Goal: Find specific page/section: Find specific page/section

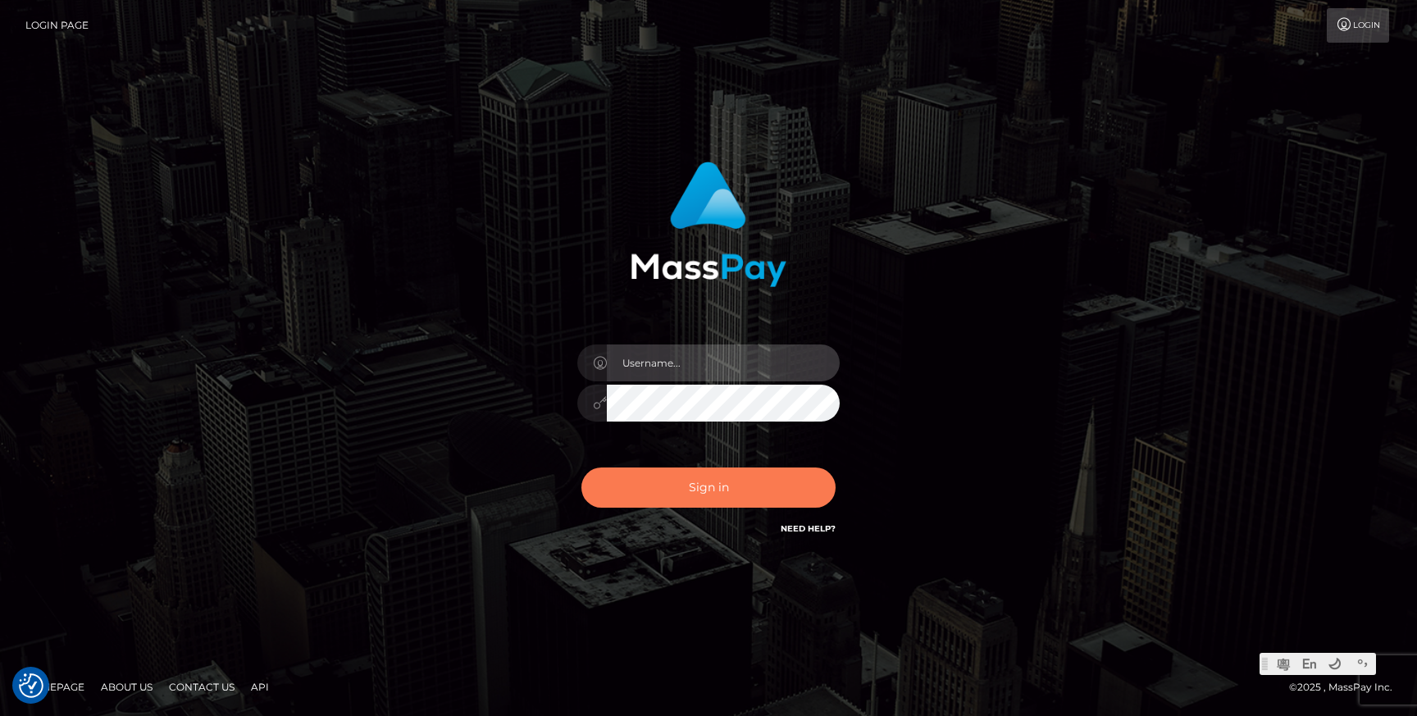
type input "Jonhill.barry"
click at [739, 487] on button "Sign in" at bounding box center [708, 487] width 254 height 40
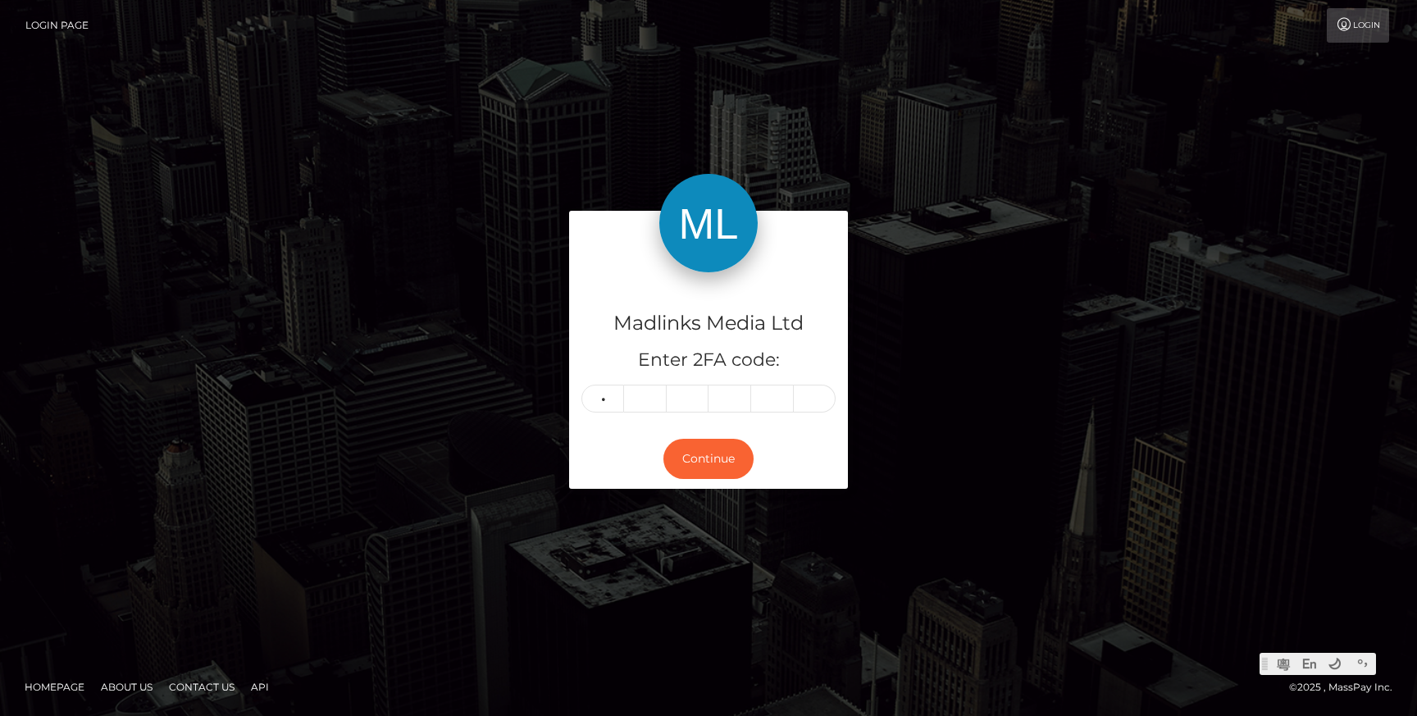
type input "9"
type input "2"
type input "5"
type input "4"
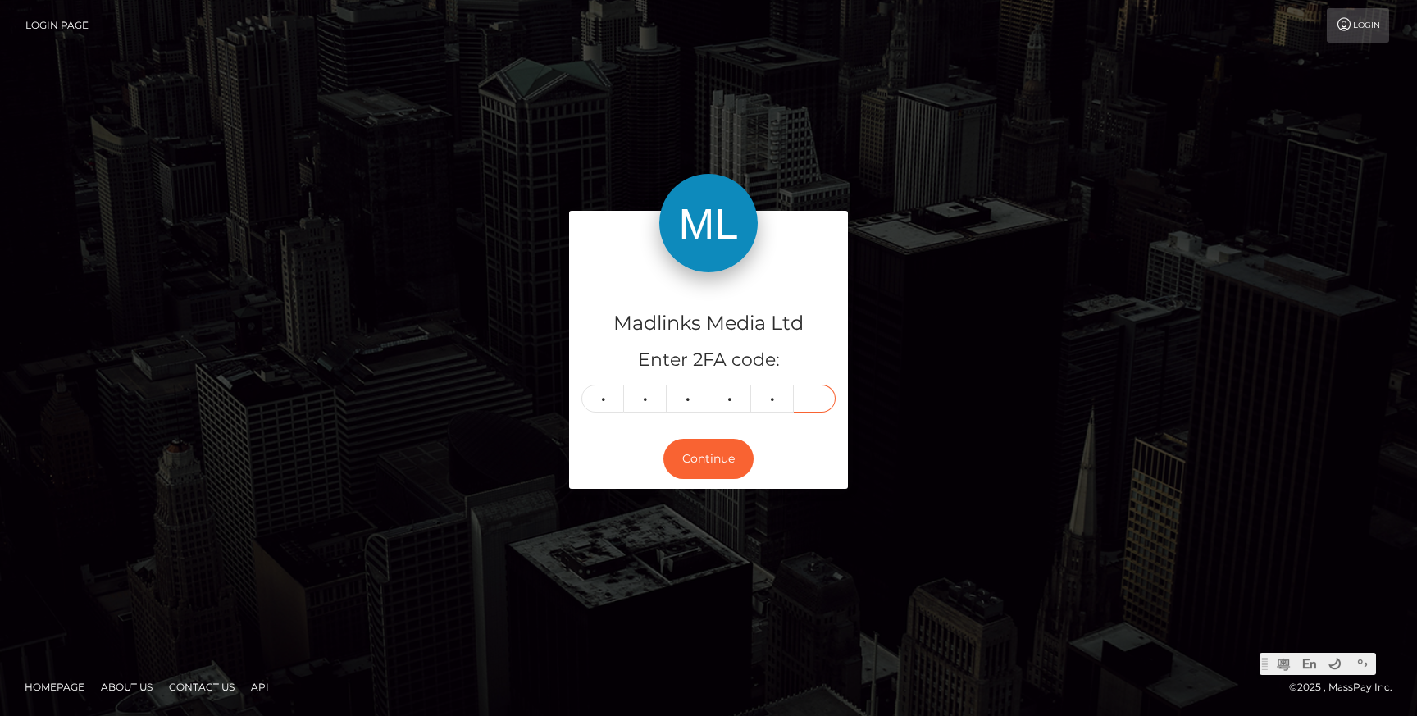
type input "9"
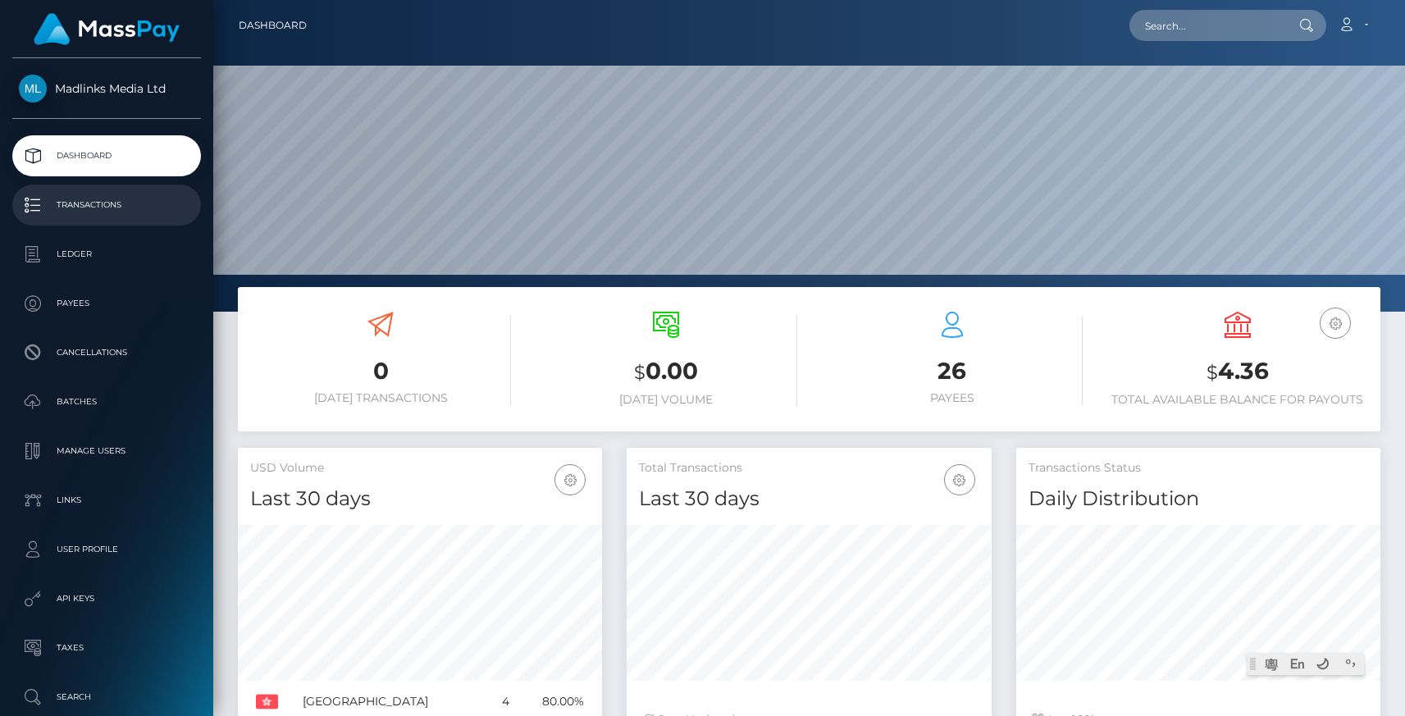
click at [60, 215] on p "Transactions" at bounding box center [106, 205] width 175 height 25
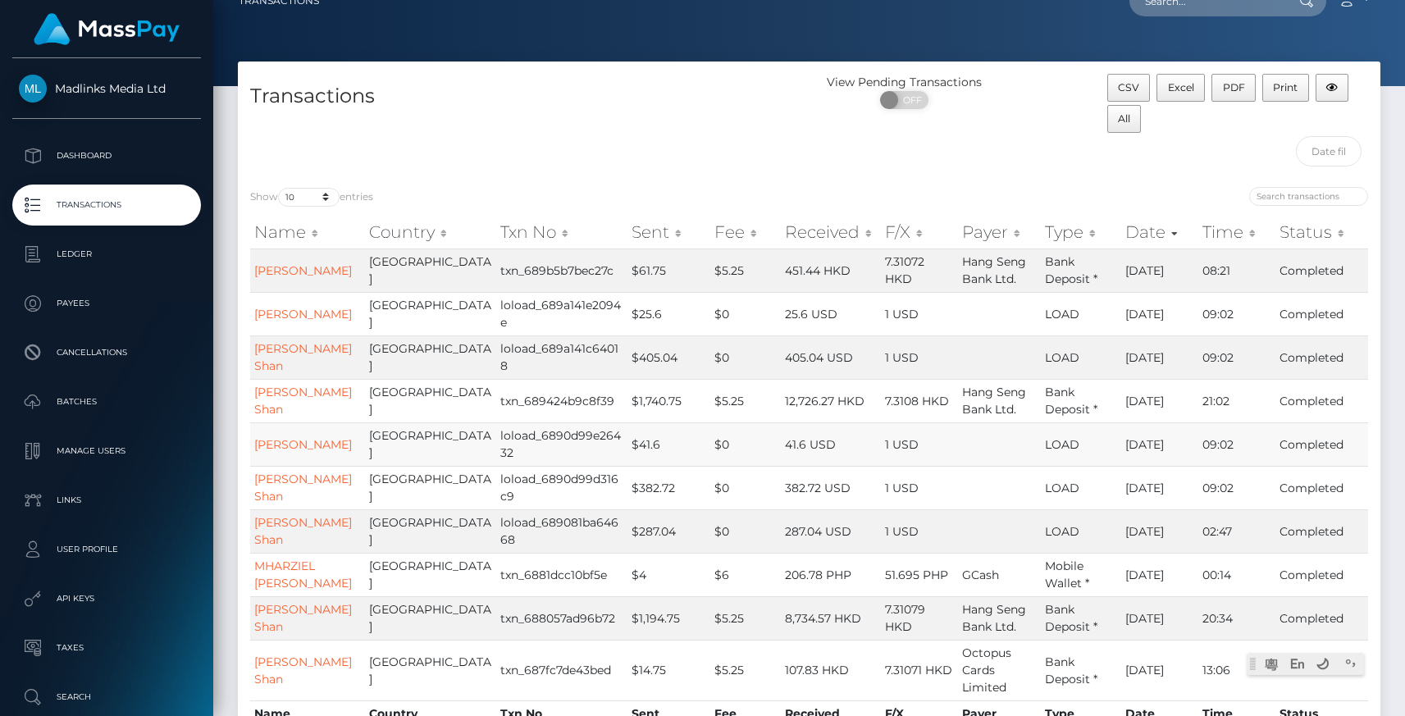
scroll to position [30, 0]
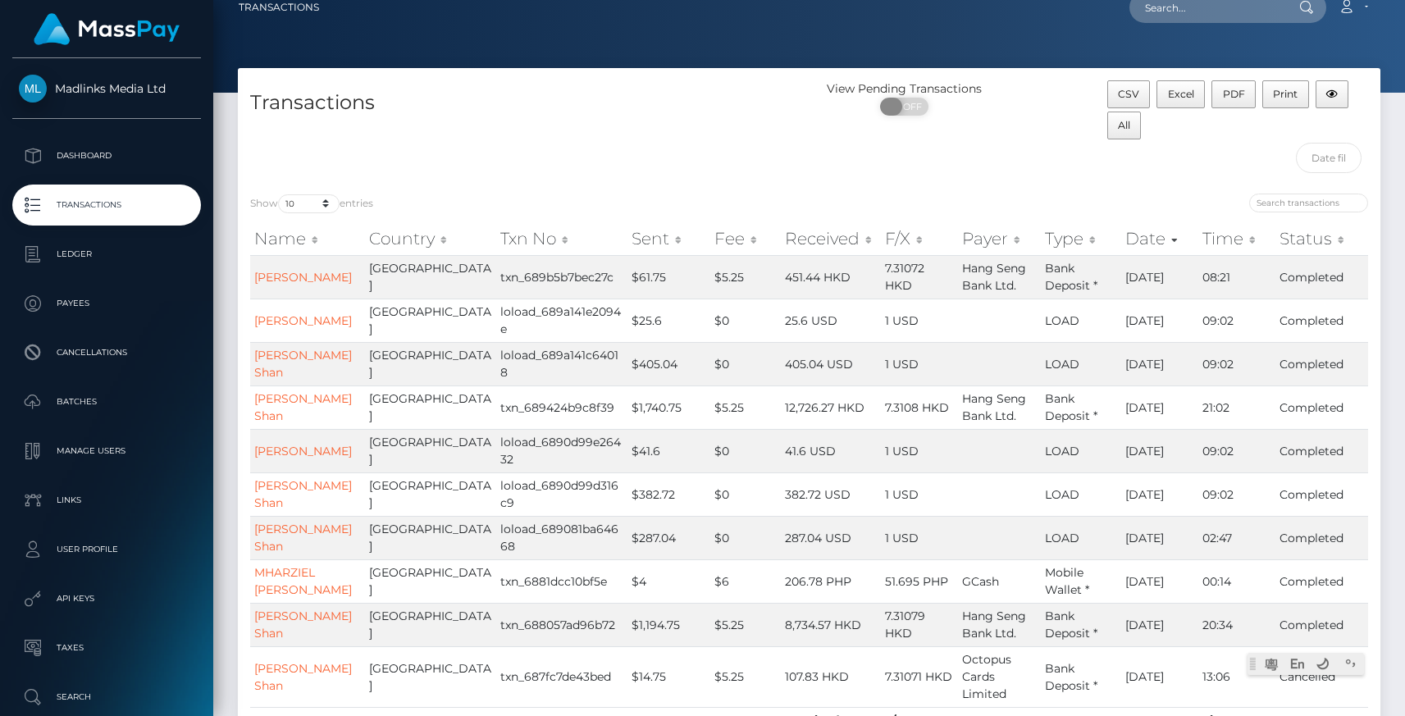
click at [895, 107] on span at bounding box center [891, 107] width 22 height 18
click at [909, 107] on span at bounding box center [917, 107] width 22 height 18
checkbox input "false"
